Goal: Information Seeking & Learning: Learn about a topic

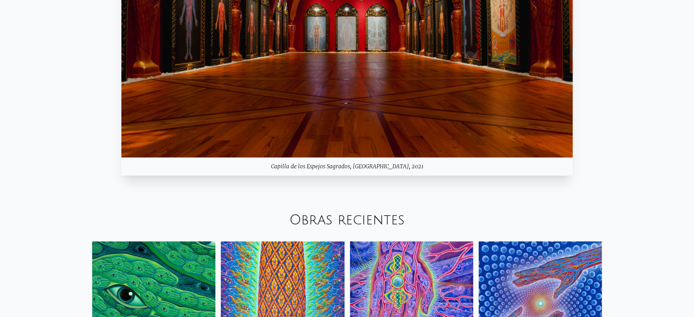
scroll to position [912, 0]
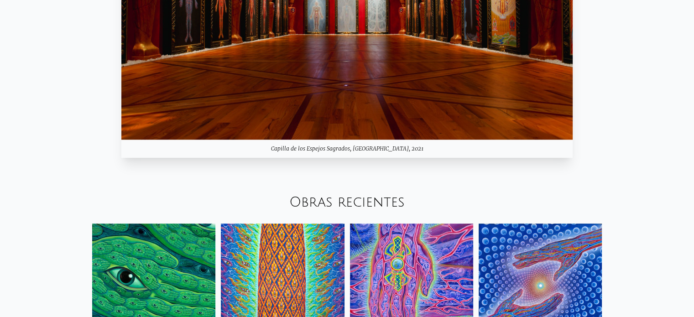
drag, startPoint x: 604, startPoint y: 236, endPoint x: 700, endPoint y: 255, distance: 97.1
click at [694, 255] on html "Arte Escritos Acerca de" at bounding box center [347, 286] width 694 height 2396
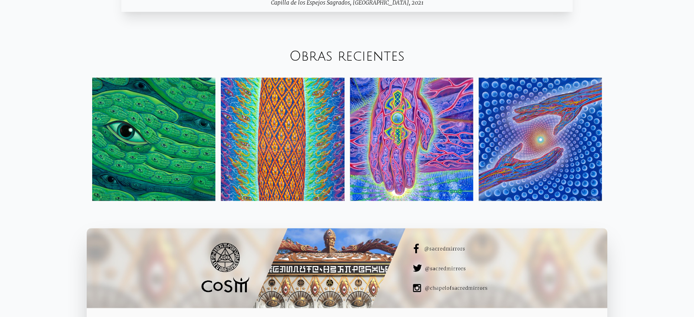
scroll to position [1083, 0]
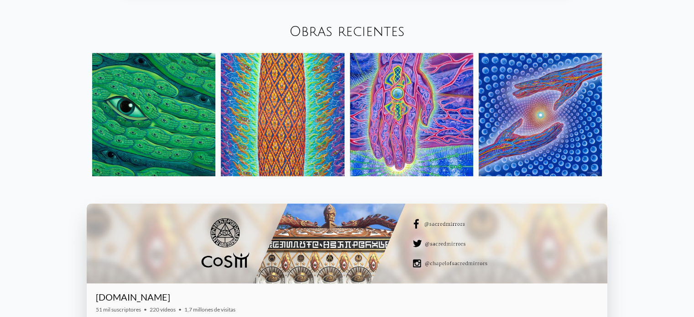
click at [307, 29] on font "Obras recientes" at bounding box center [346, 31] width 115 height 15
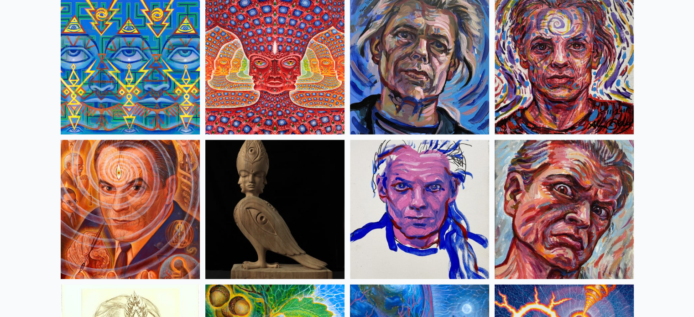
click at [268, 66] on img at bounding box center [274, 64] width 139 height 139
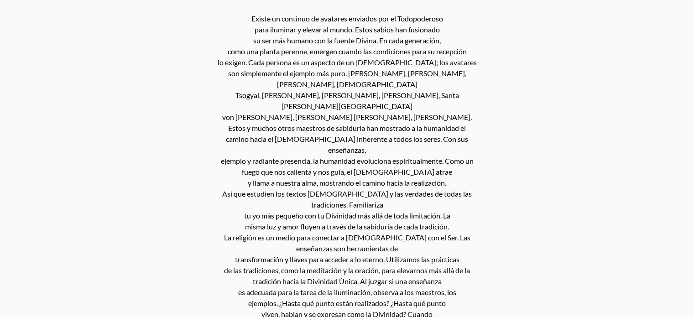
scroll to position [389, 0]
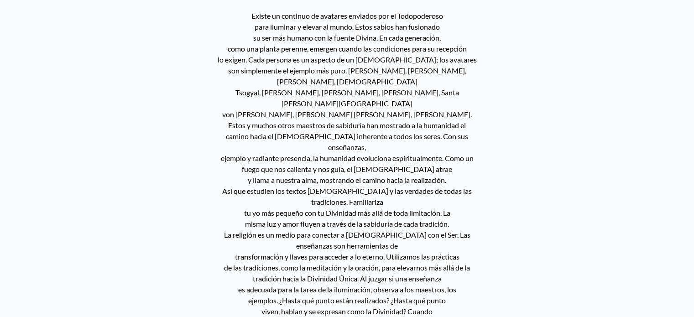
click at [473, 239] on p "Existe un continuo de avatares enviados por el Todopoderoso para iluminar y ele…" at bounding box center [347, 213] width 260 height 413
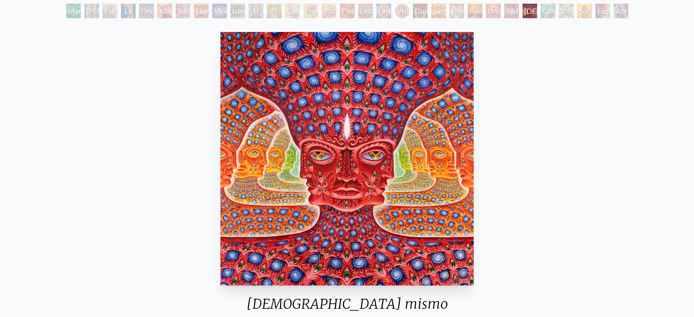
scroll to position [36, 0]
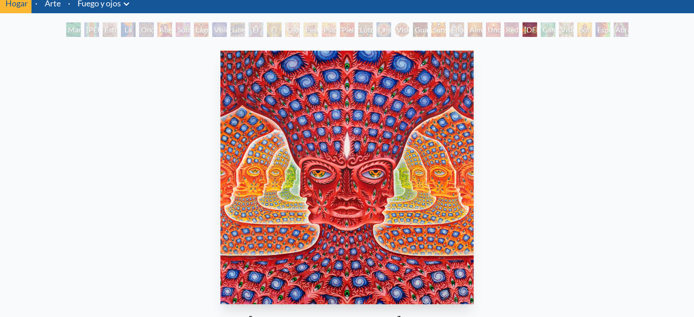
click at [441, 152] on img "26 / 31" at bounding box center [346, 178] width 253 height 254
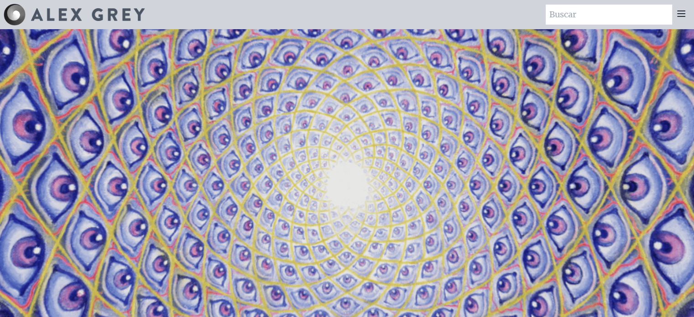
click at [684, 9] on icon at bounding box center [681, 13] width 11 height 11
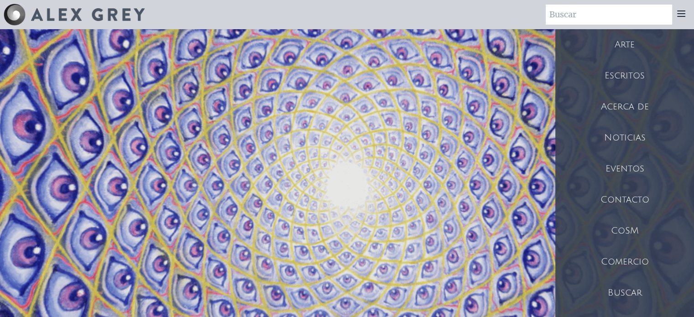
click at [624, 235] on font "CoSM" at bounding box center [625, 231] width 28 height 10
click at [615, 136] on font "Noticias" at bounding box center [625, 138] width 42 height 10
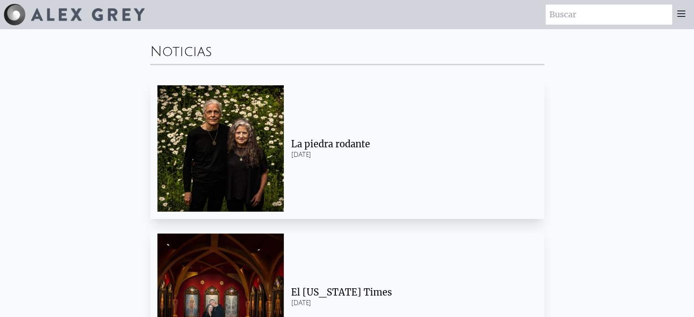
click at [317, 145] on font "La piedra rodante" at bounding box center [330, 143] width 79 height 11
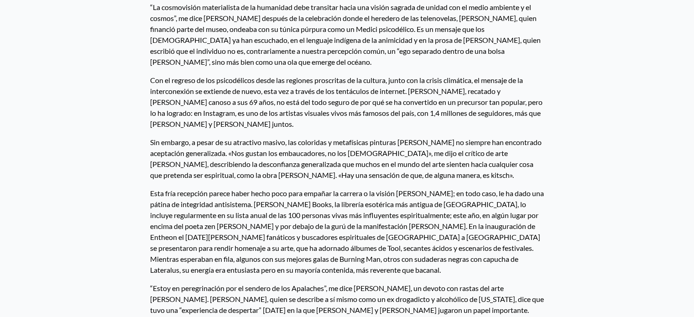
scroll to position [274, 0]
